Goal: Complete application form: Complete application form

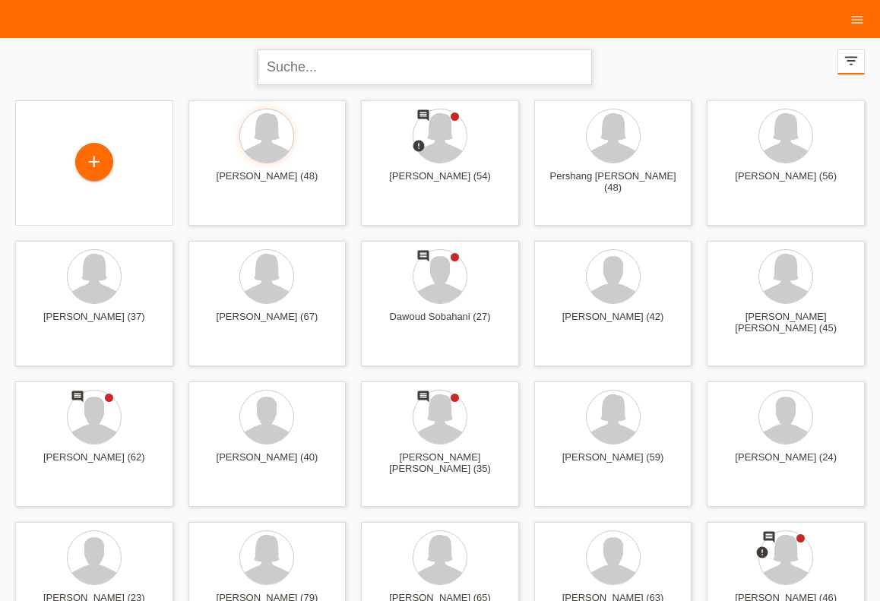
click at [280, 78] on input "text" at bounding box center [425, 67] width 334 height 36
type input "yj4nbv"
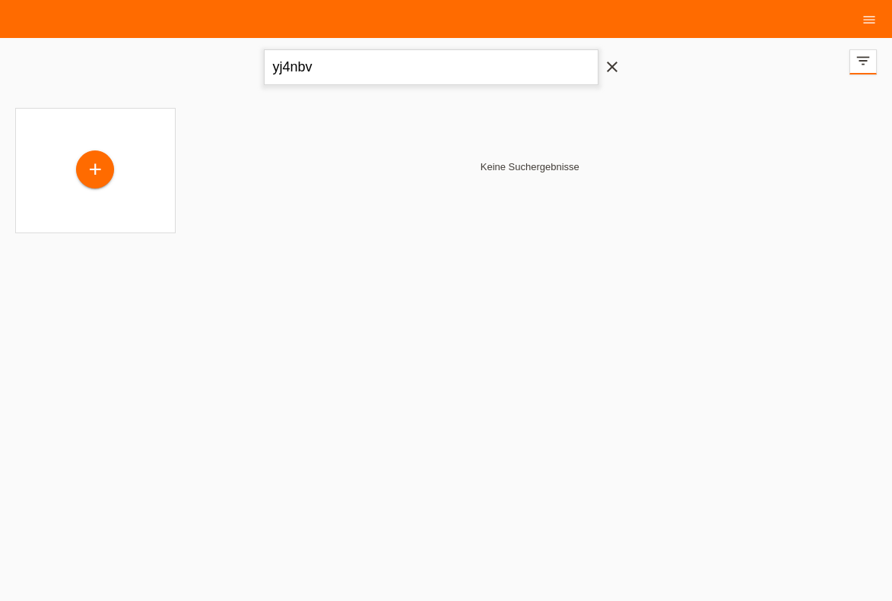
drag, startPoint x: 326, startPoint y: 70, endPoint x: 258, endPoint y: 75, distance: 67.9
click at [264, 75] on input "yj4nbv" at bounding box center [431, 67] width 334 height 36
click at [93, 176] on div "+" at bounding box center [95, 171] width 38 height 38
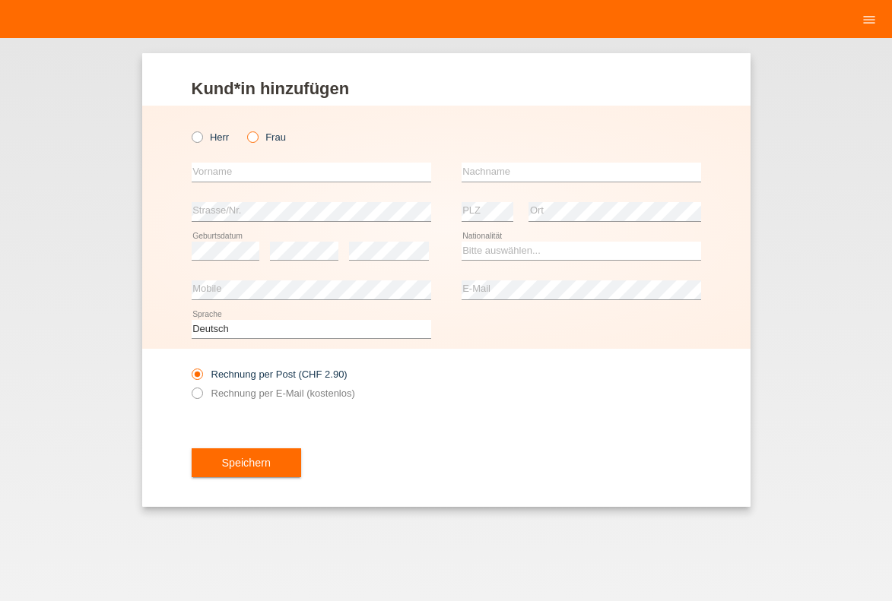
click at [262, 138] on label "Frau" at bounding box center [266, 137] width 39 height 11
click at [257, 138] on input "Frau" at bounding box center [252, 137] width 10 height 10
radio input "true"
click at [244, 174] on input "text" at bounding box center [311, 172] width 239 height 19
type input "Cecilia"
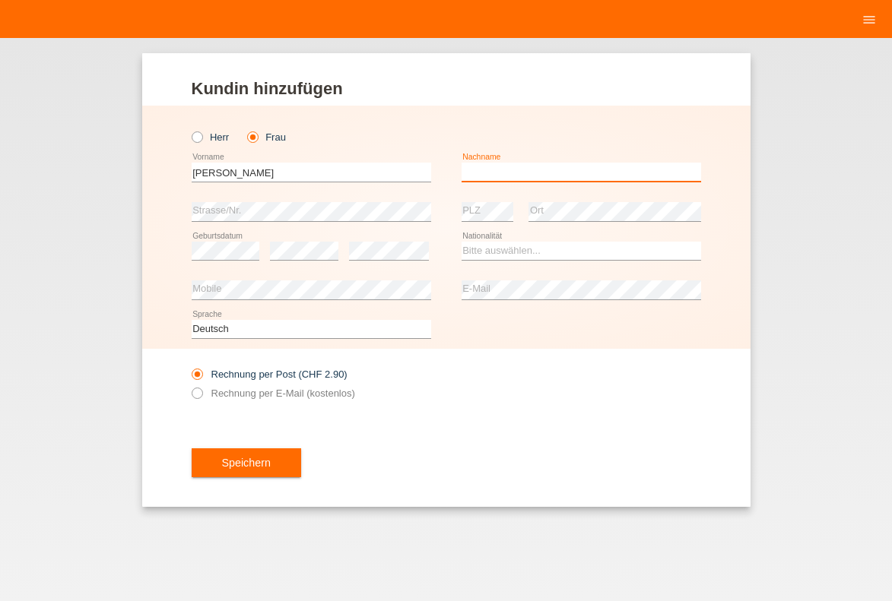
click at [569, 167] on input "text" at bounding box center [580, 172] width 239 height 19
type input "Bösch"
click at [572, 394] on div "Rechnung per Post (CHF 2.90) Rechnung per E-Mail (kostenlos)" at bounding box center [446, 384] width 509 height 70
click at [506, 249] on select "Bitte auswählen... Schweiz Deutschland Liechtenstein Österreich ------------ Af…" at bounding box center [580, 251] width 239 height 18
select select "CH"
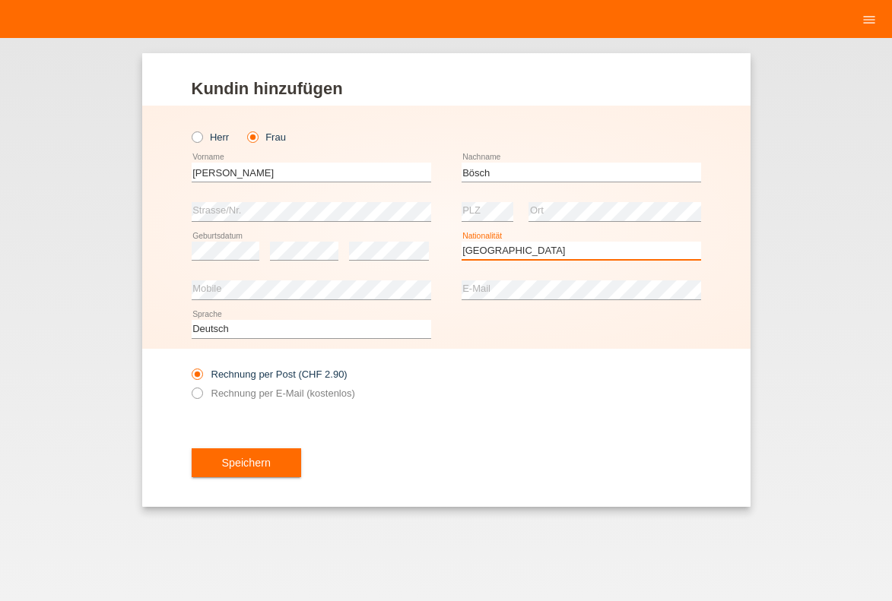
click at [0, 0] on option "[GEOGRAPHIC_DATA]" at bounding box center [0, 0] width 0 height 0
click at [226, 399] on label "Rechnung per E-Mail (kostenlos)" at bounding box center [273, 393] width 163 height 11
click at [201, 399] on input "Rechnung per E-Mail (kostenlos)" at bounding box center [197, 397] width 10 height 19
radio input "true"
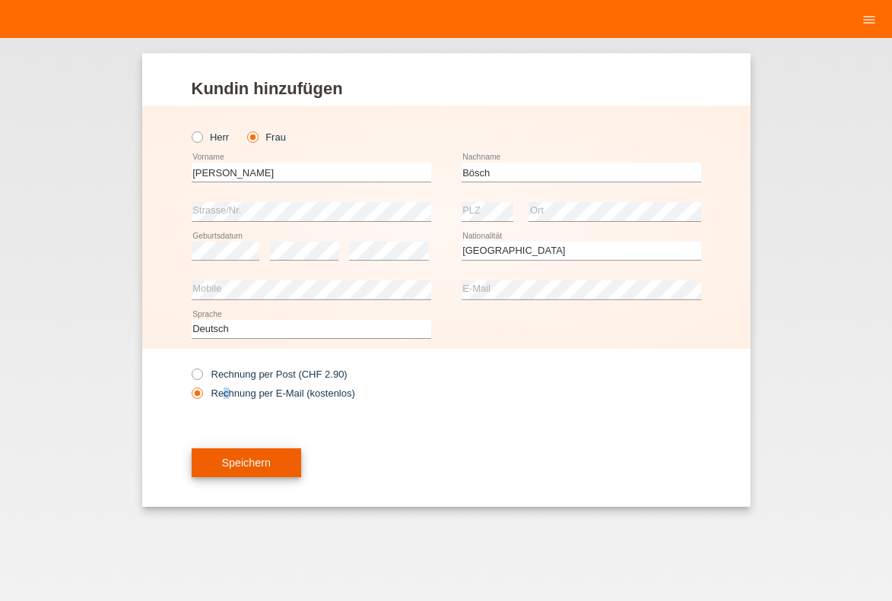
click at [247, 474] on button "Speichern" at bounding box center [246, 462] width 109 height 29
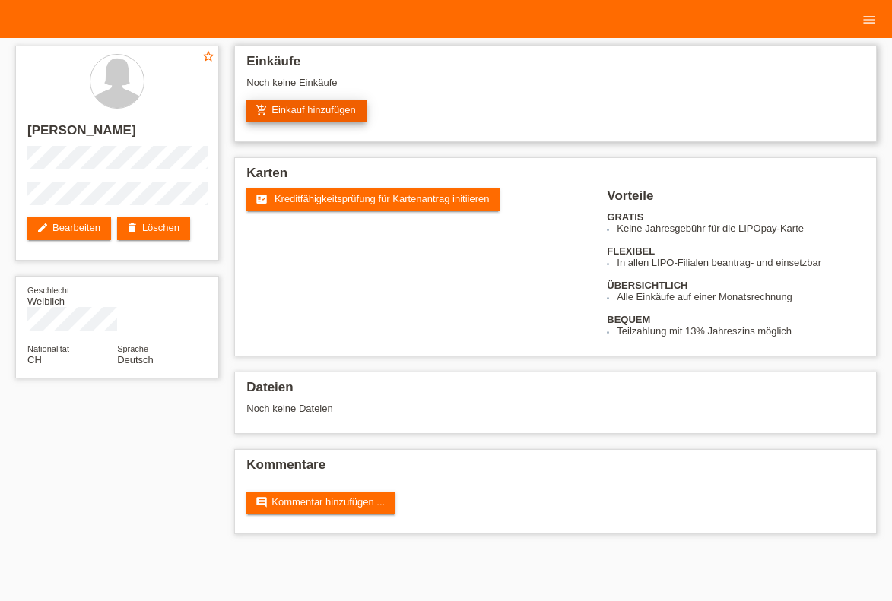
click at [309, 113] on link "add_shopping_cart Einkauf hinzufügen" at bounding box center [306, 111] width 120 height 23
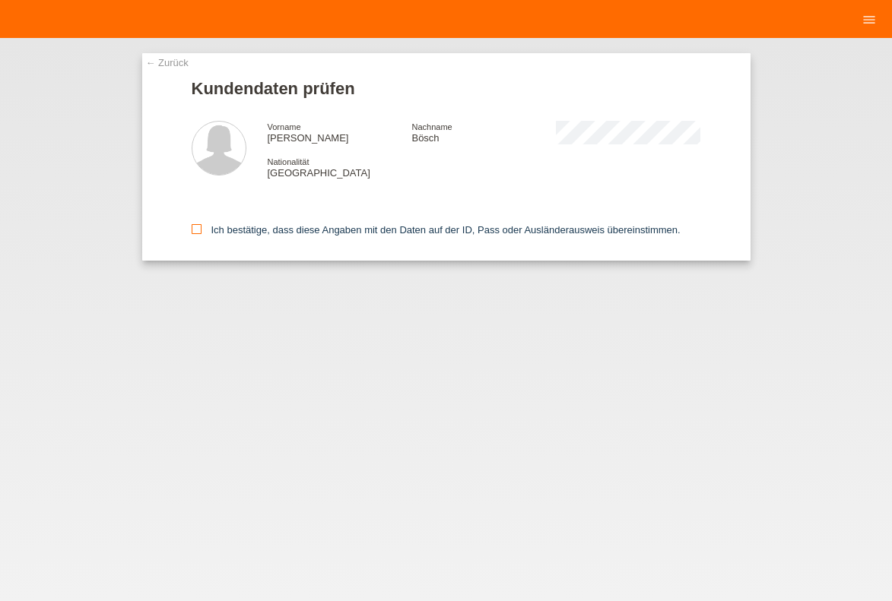
click at [197, 230] on icon at bounding box center [197, 229] width 10 height 10
click at [197, 230] on input "Ich bestätige, dass diese Angaben mit den Daten auf der ID, Pass oder Ausländer…" at bounding box center [197, 229] width 10 height 10
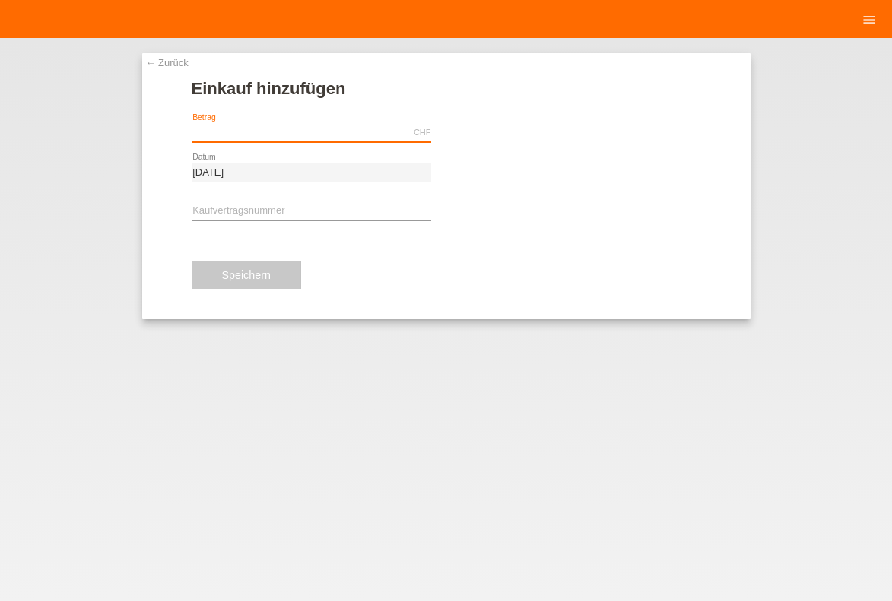
click at [252, 138] on input "text" at bounding box center [311, 132] width 239 height 19
type input "119.20"
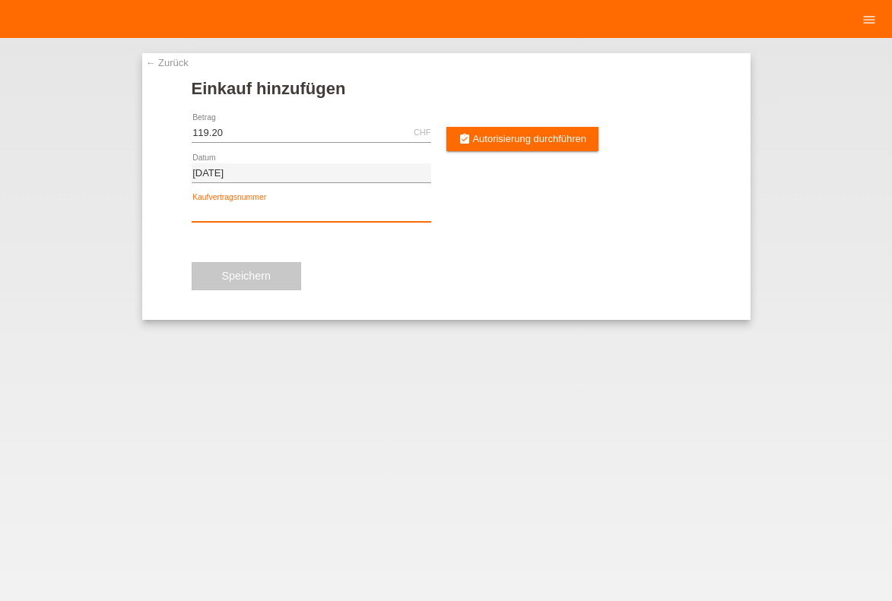
click at [242, 219] on input "text" at bounding box center [311, 212] width 239 height 19
type input "y"
type input "YJ4NBV"
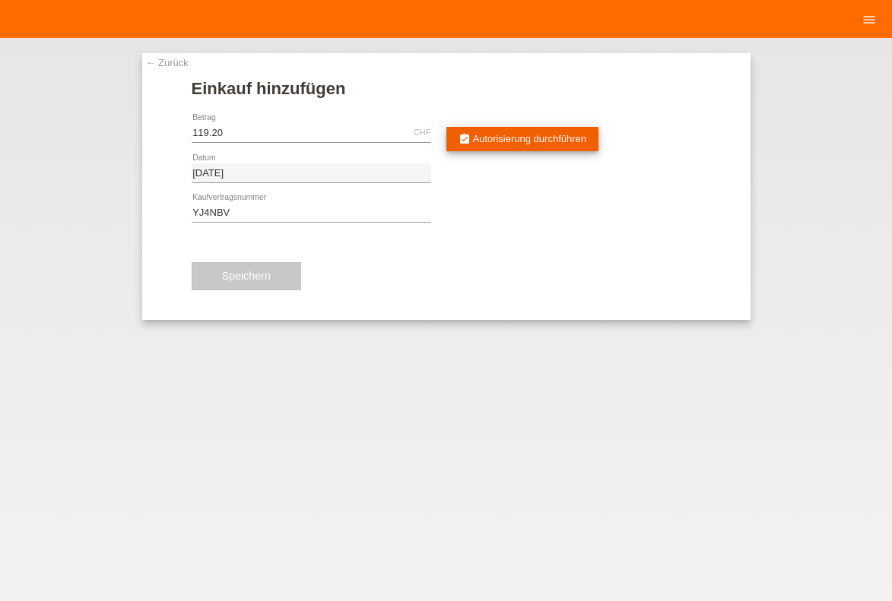
click at [502, 144] on link "assignment_turned_in Autorisierung durchführen" at bounding box center [522, 139] width 153 height 24
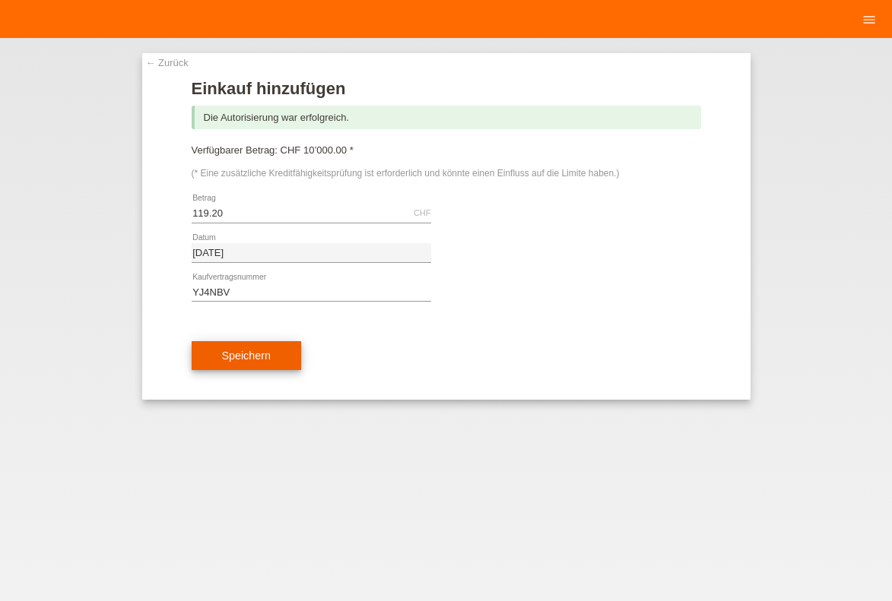
click at [227, 362] on span "Speichern" at bounding box center [246, 356] width 49 height 12
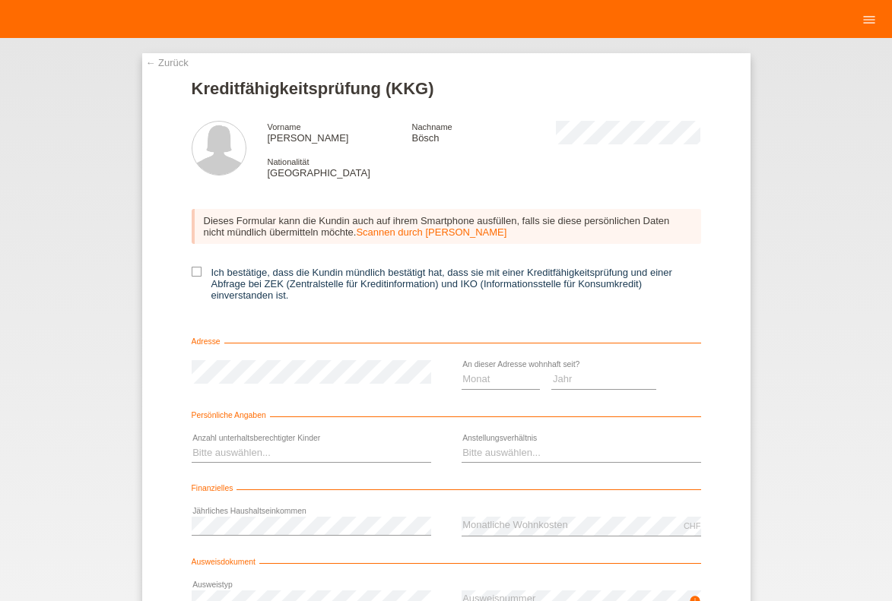
click at [166, 65] on link "← Zurück" at bounding box center [167, 62] width 43 height 11
